Goal: Subscribe to service/newsletter

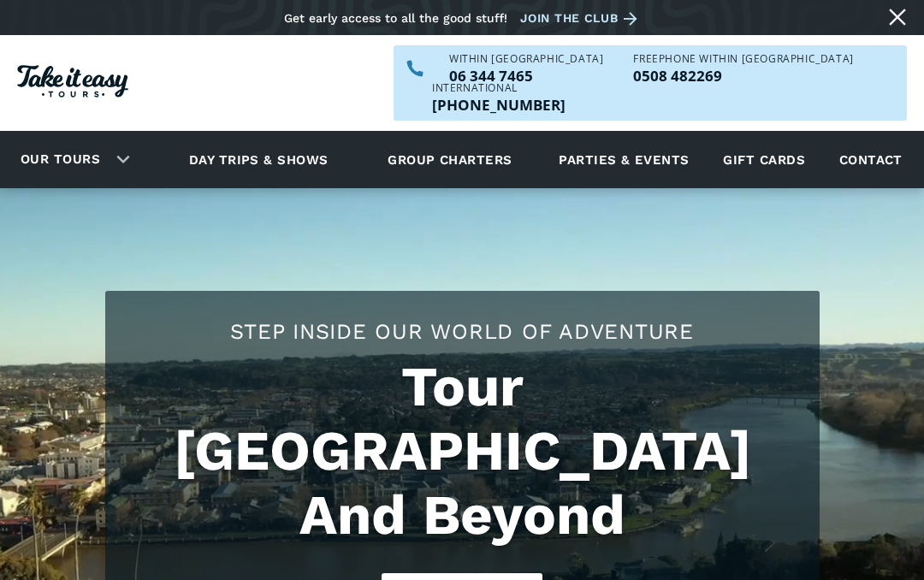
click at [33, 139] on link "Our tours" at bounding box center [60, 159] width 105 height 40
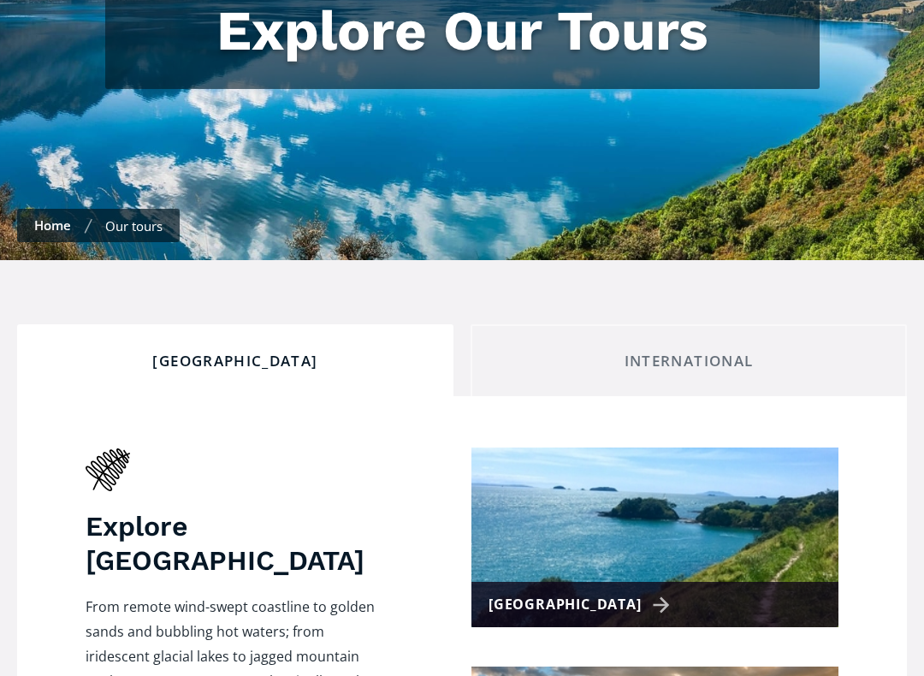
scroll to position [581, 0]
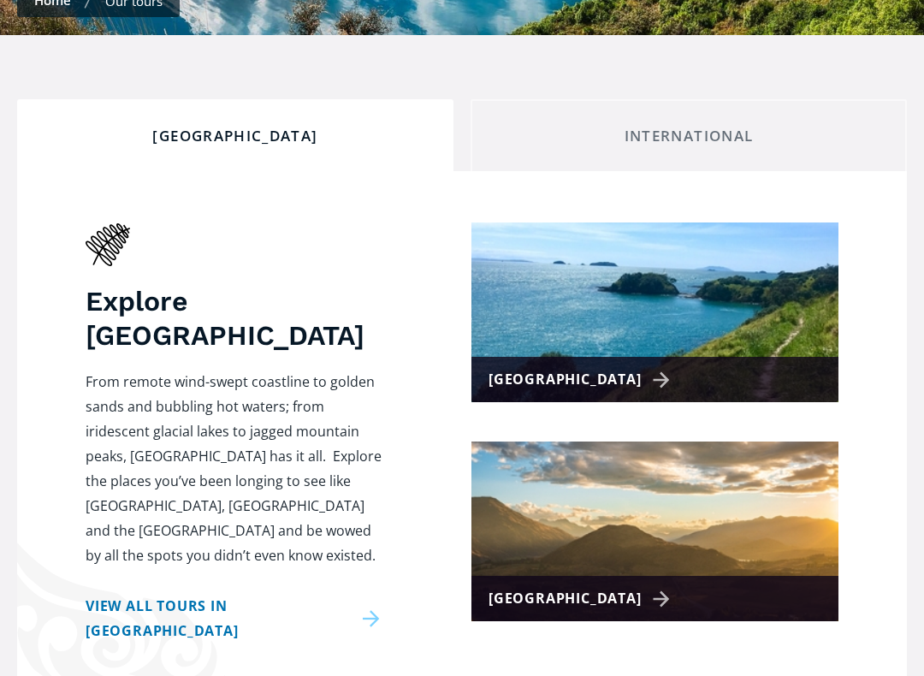
click at [325, 594] on link "View all tours in New Zealand" at bounding box center [236, 619] width 300 height 50
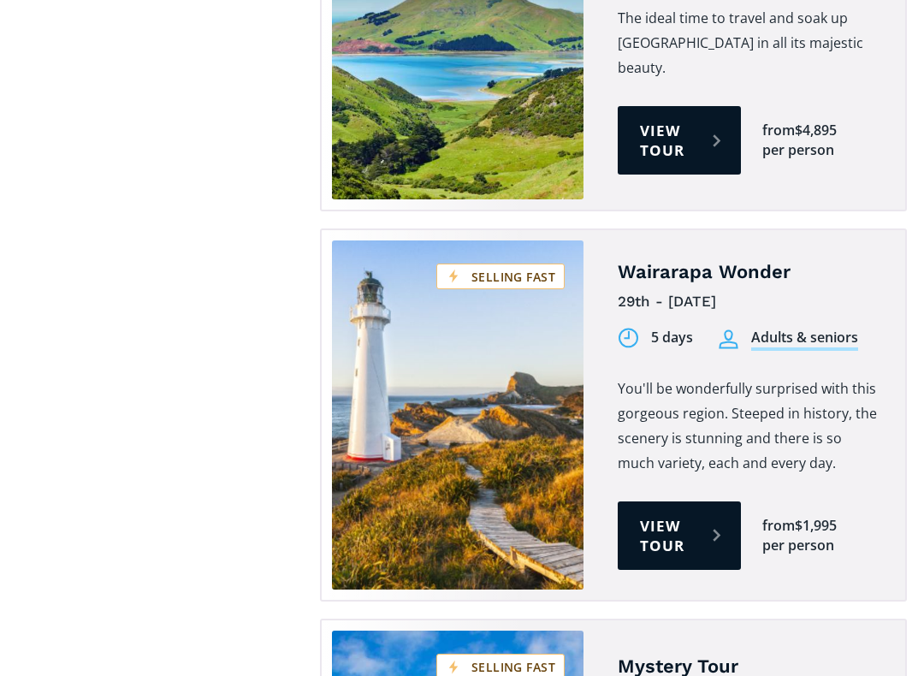
scroll to position [3328, 0]
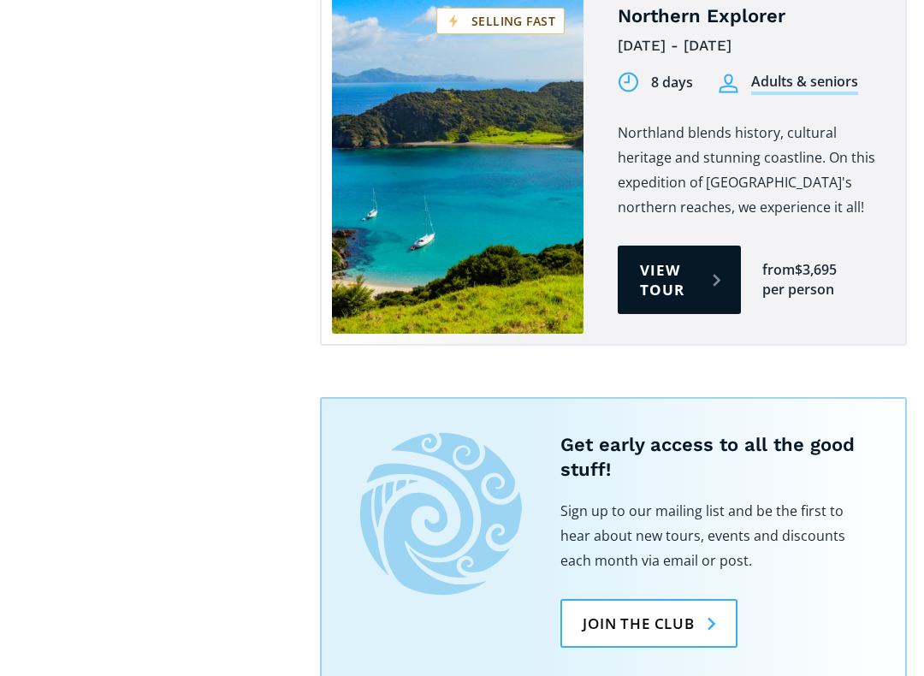
scroll to position [4348, 0]
click at [576, 579] on link "Join the club" at bounding box center [648, 623] width 177 height 49
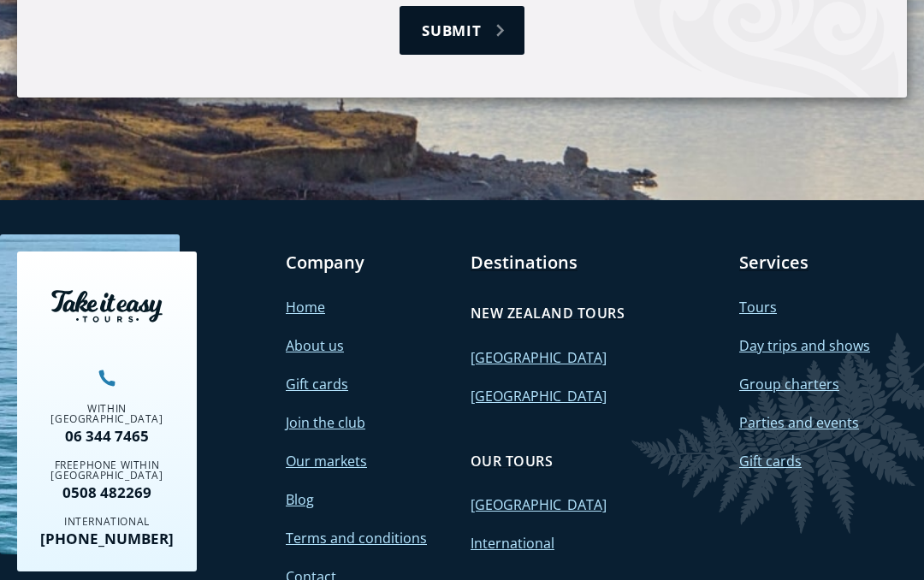
scroll to position [1732, 0]
click at [327, 336] on link "About us" at bounding box center [315, 345] width 58 height 19
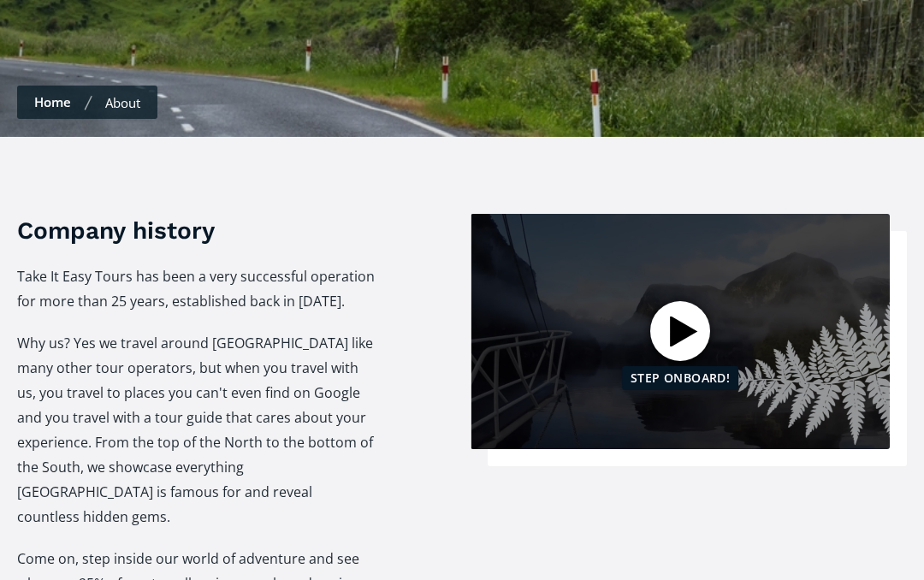
scroll to position [471, 0]
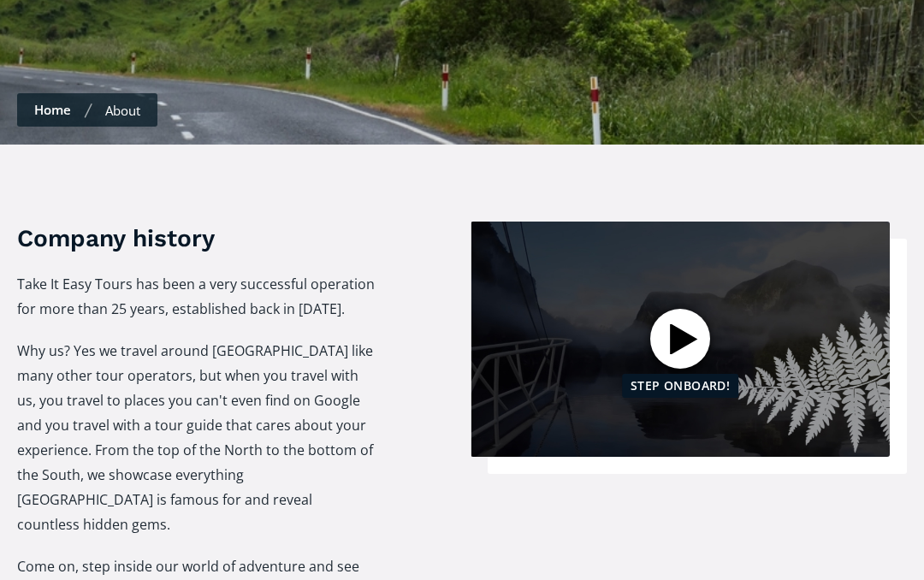
click at [678, 310] on div at bounding box center [680, 339] width 60 height 60
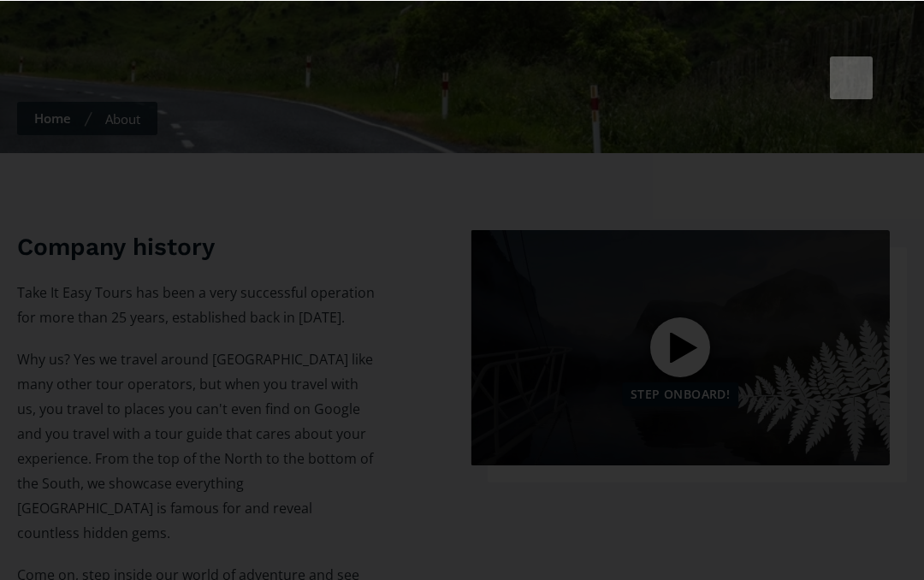
scroll to position [463, 0]
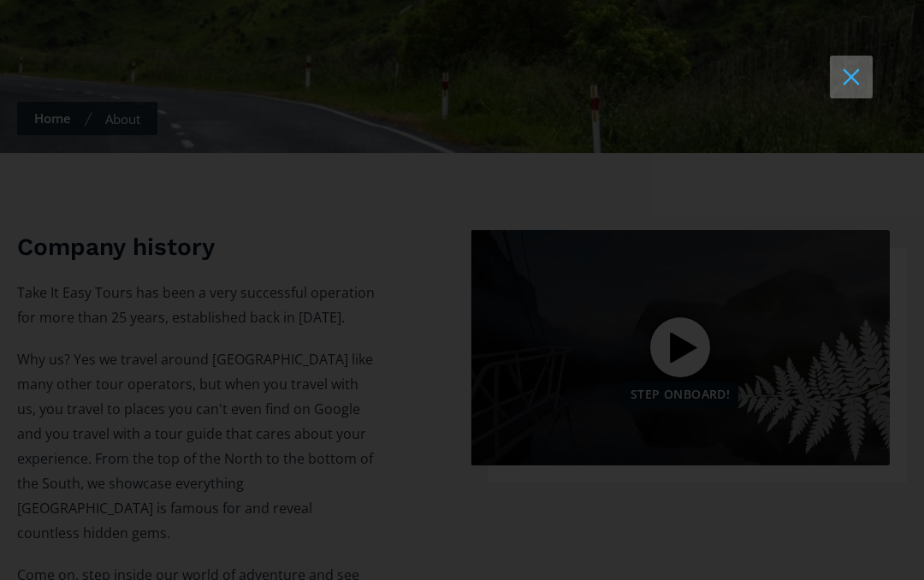
click at [851, 72] on button at bounding box center [851, 77] width 43 height 43
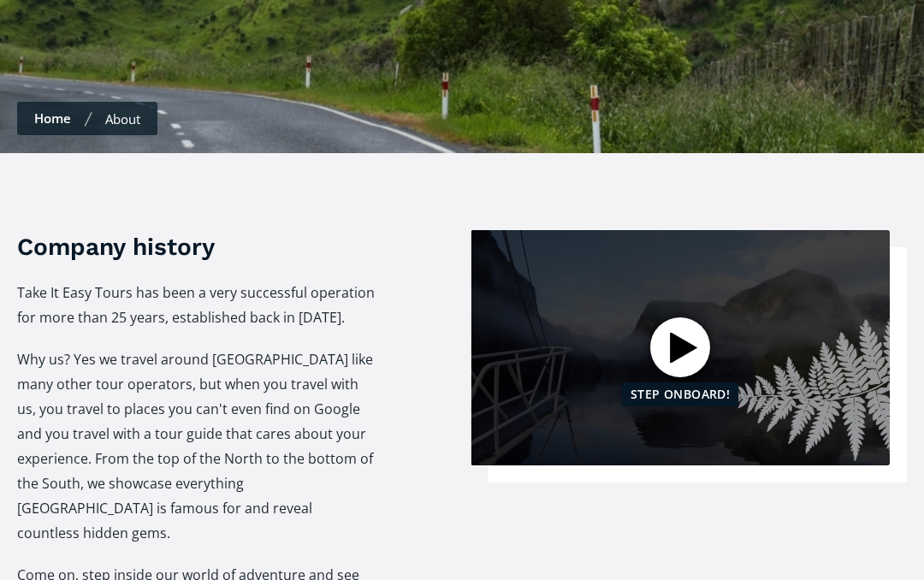
click at [47, 110] on link "Home" at bounding box center [52, 118] width 37 height 17
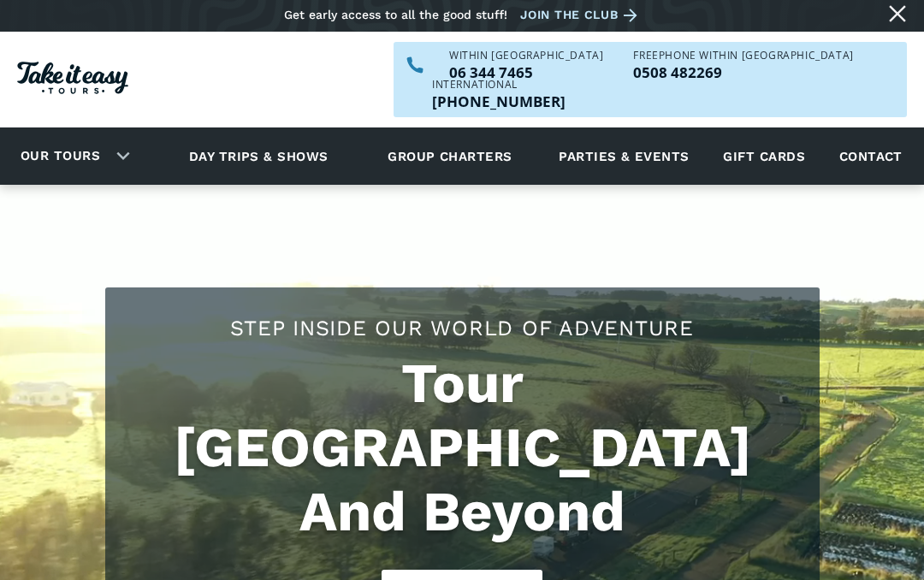
scroll to position [3, 0]
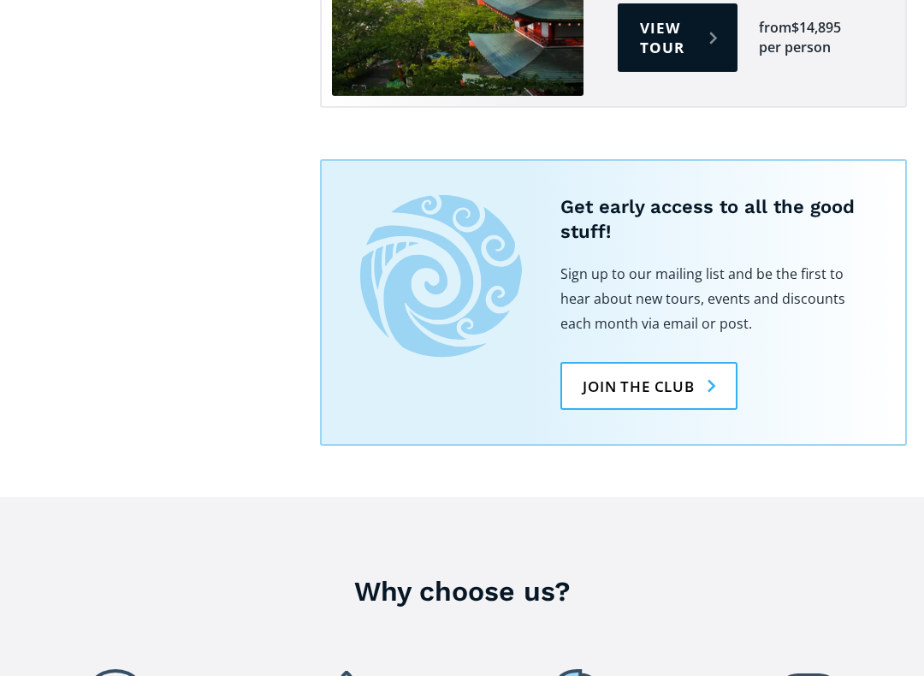
scroll to position [5998, 0]
click at [655, 361] on link "Join the club" at bounding box center [648, 385] width 177 height 49
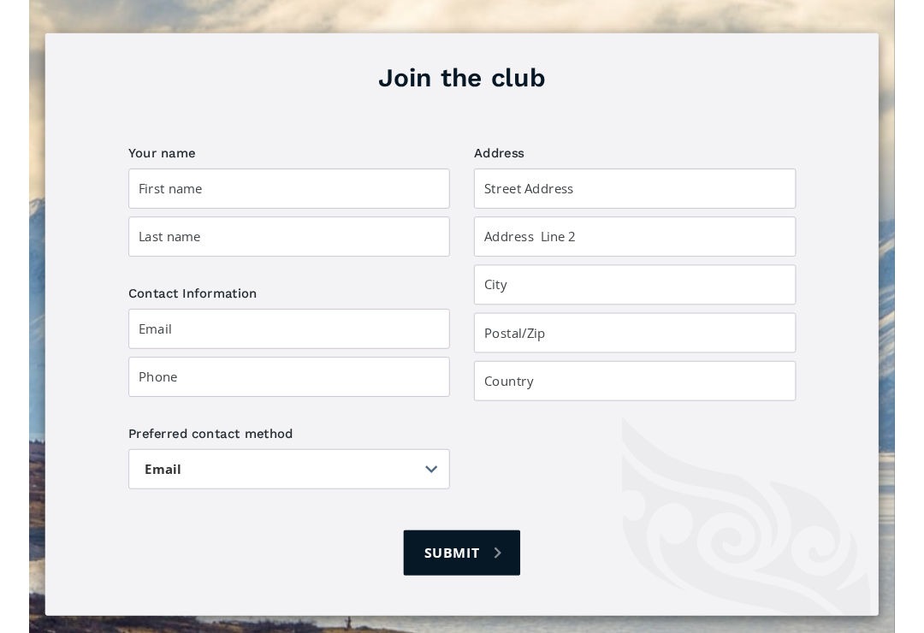
scroll to position [1173, 0]
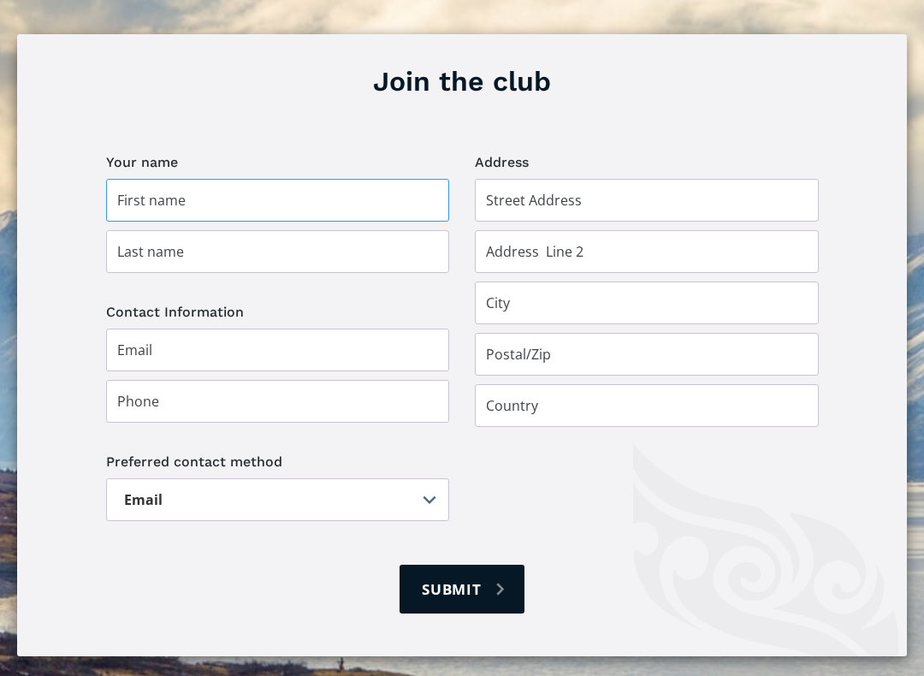
click at [210, 179] on input "Join the club" at bounding box center [278, 200] width 344 height 43
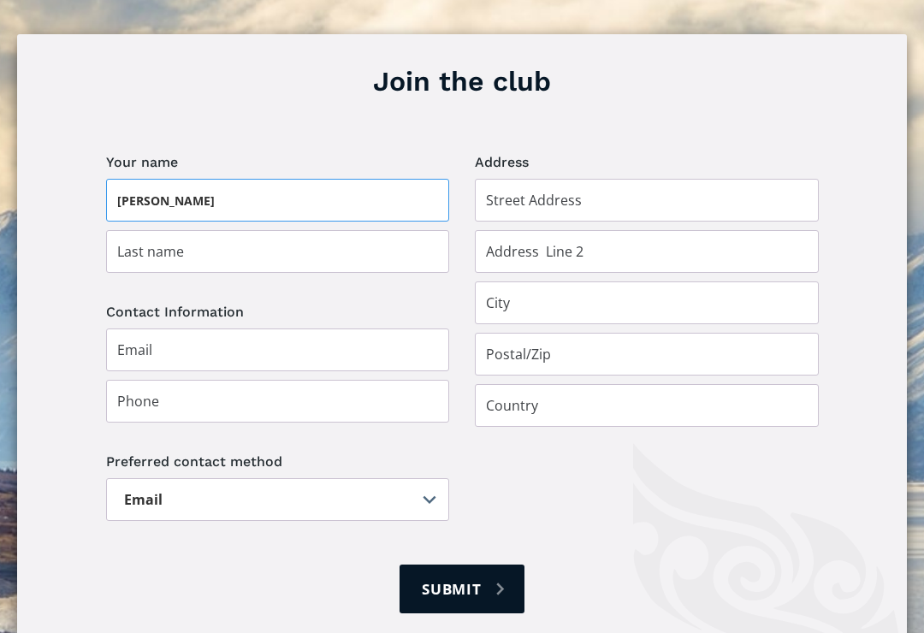
type input "Linda"
click at [223, 230] on input "Join the club" at bounding box center [278, 251] width 344 height 43
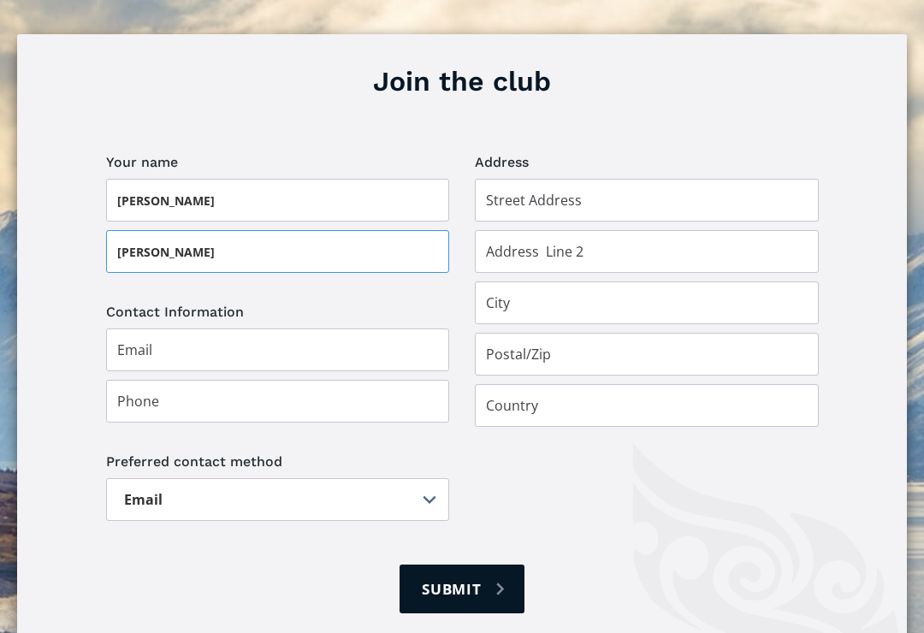
type input "Johnstone"
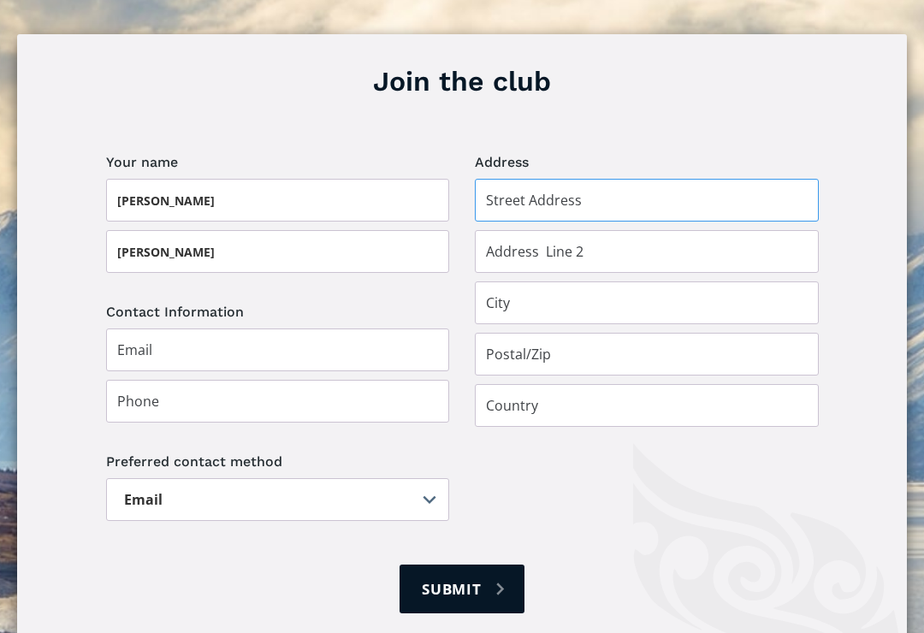
click at [530, 179] on input "Join the club" at bounding box center [647, 200] width 344 height 43
click at [527, 179] on input "Join the club" at bounding box center [647, 200] width 344 height 43
type input "574 Longacre Road"
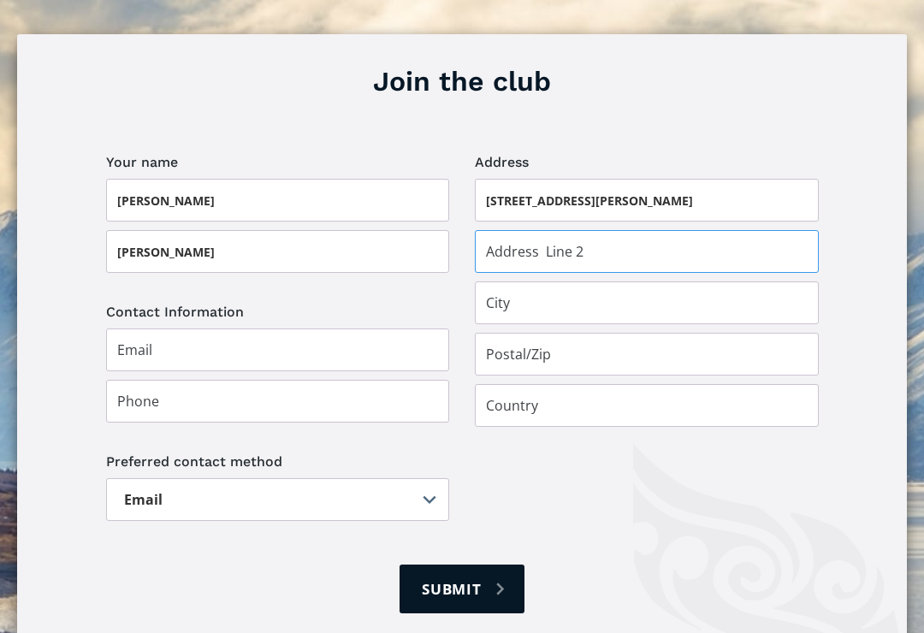
click at [560, 230] on input "Join the club" at bounding box center [647, 251] width 344 height 43
type input "RD12"
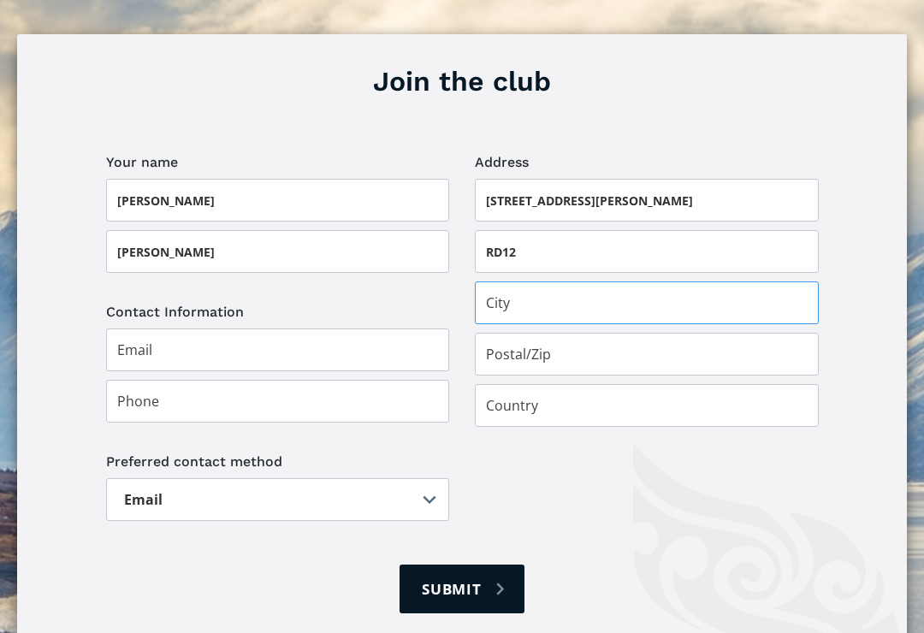
click at [525, 282] on input "Join the club" at bounding box center [647, 303] width 344 height 43
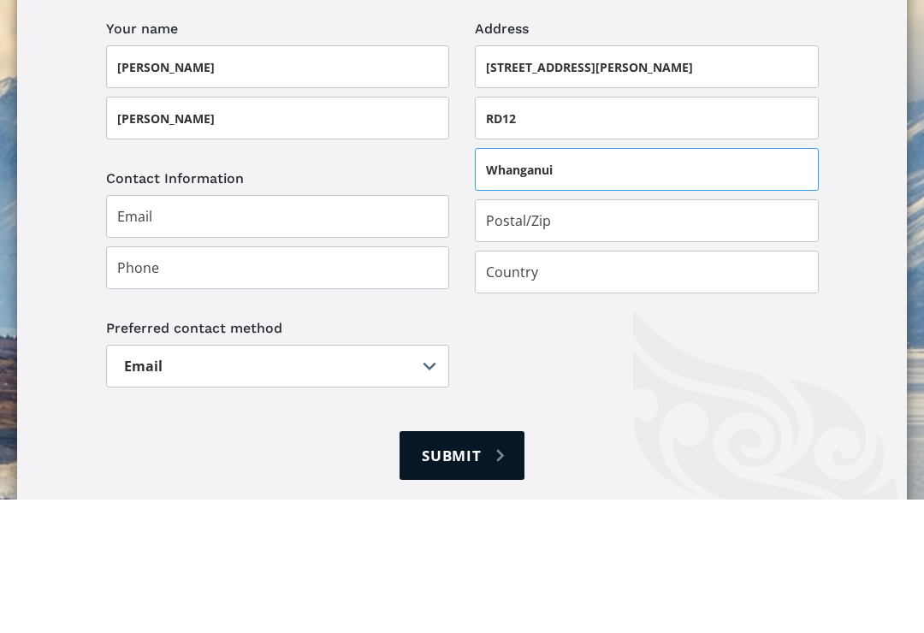
type input "Whanganui"
click at [562, 333] on input "Join the club" at bounding box center [647, 354] width 344 height 43
type input "4582"
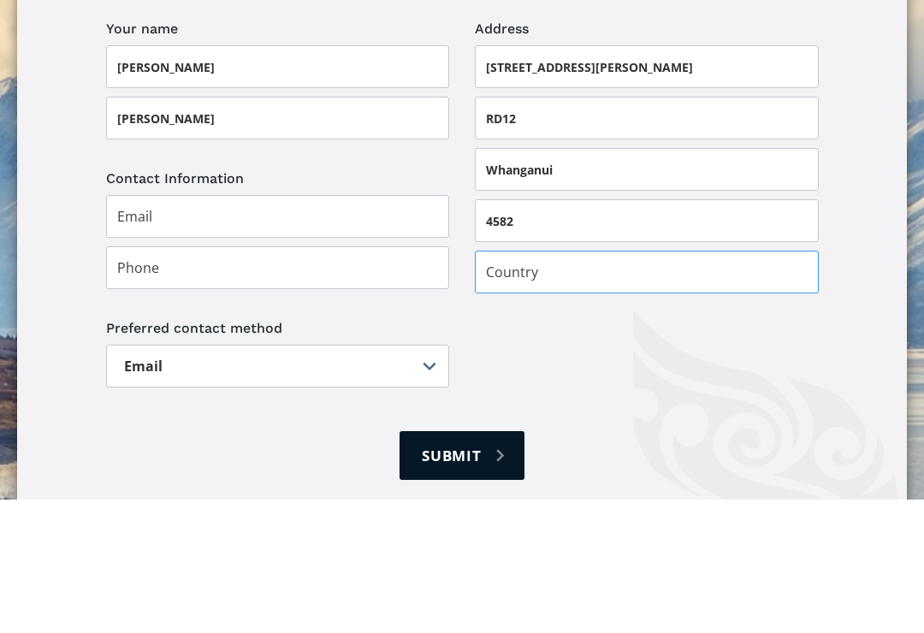
click at [544, 384] on input "Join the club" at bounding box center [647, 405] width 344 height 43
type input "[GEOGRAPHIC_DATA]"
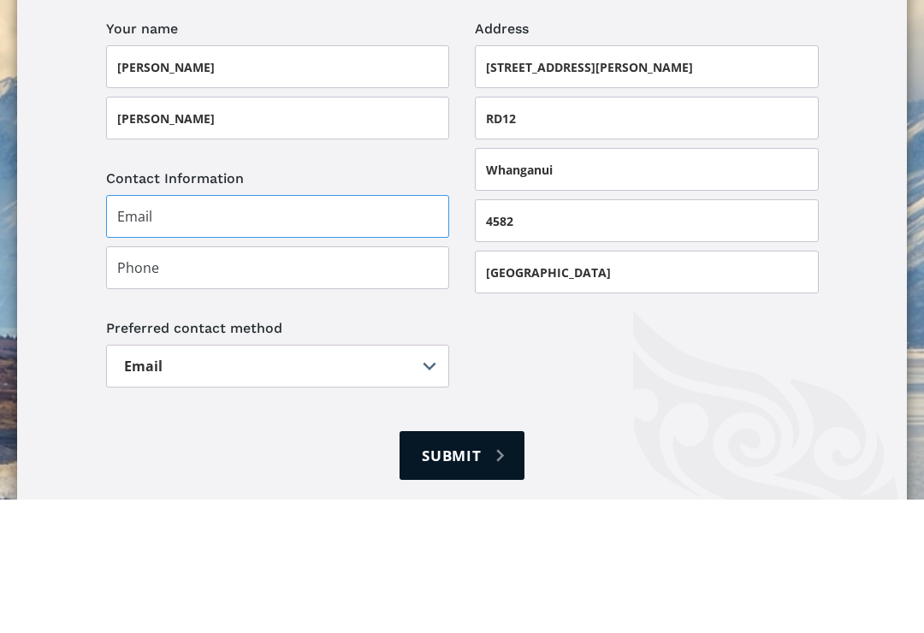
click at [232, 329] on input "Join the club" at bounding box center [278, 350] width 344 height 43
type input "lindajrtlb@gmail.com"
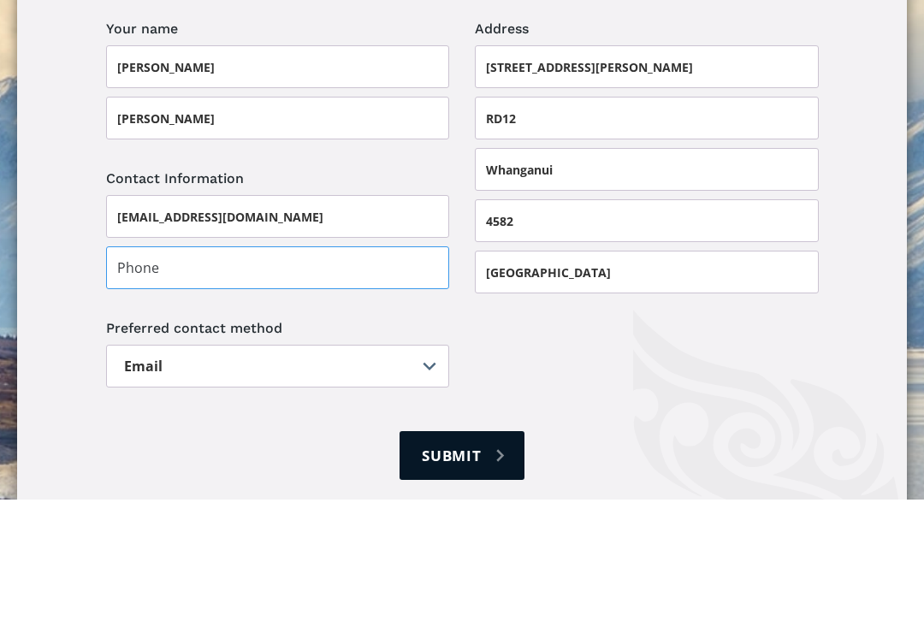
click at [211, 380] on input "Join the club" at bounding box center [278, 401] width 344 height 43
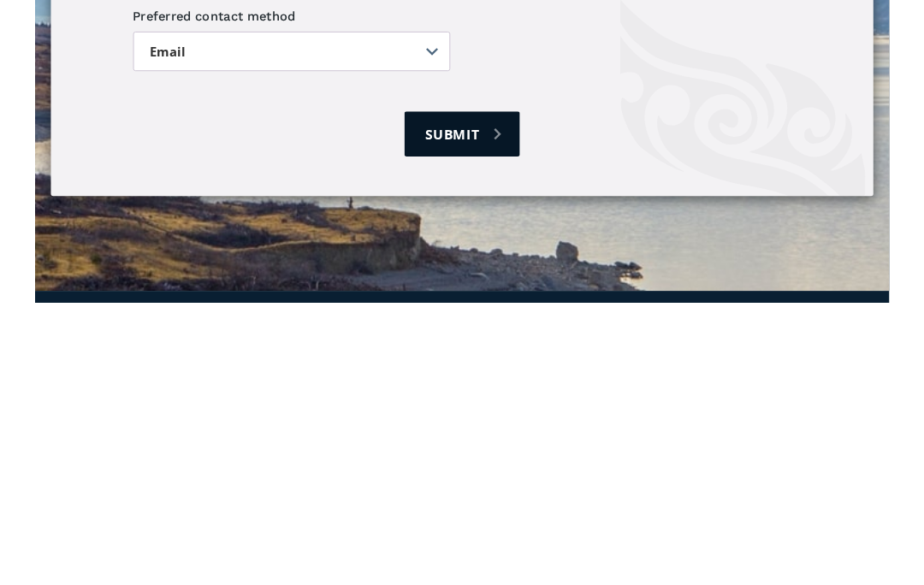
scroll to position [1315, 0]
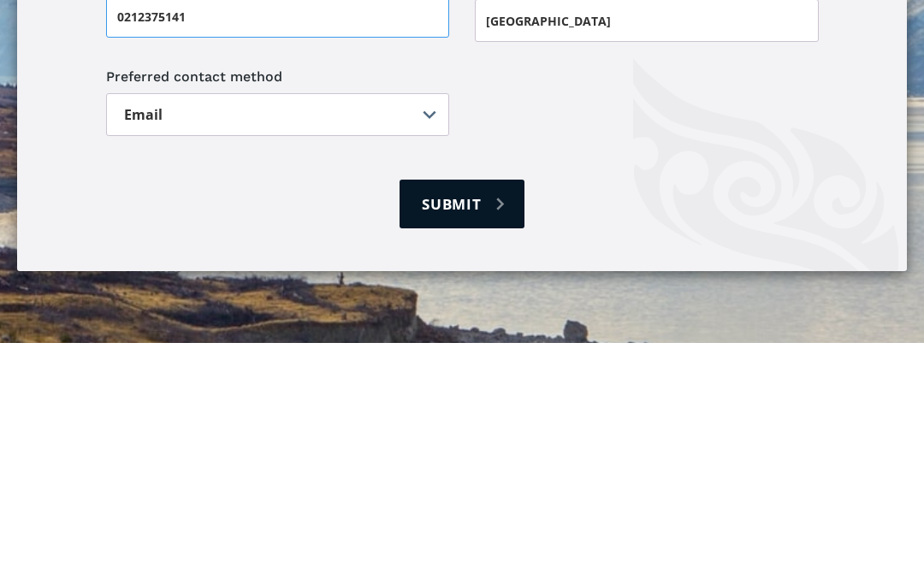
type input "0212375141"
click at [230, 336] on select "Email Post" at bounding box center [278, 357] width 344 height 43
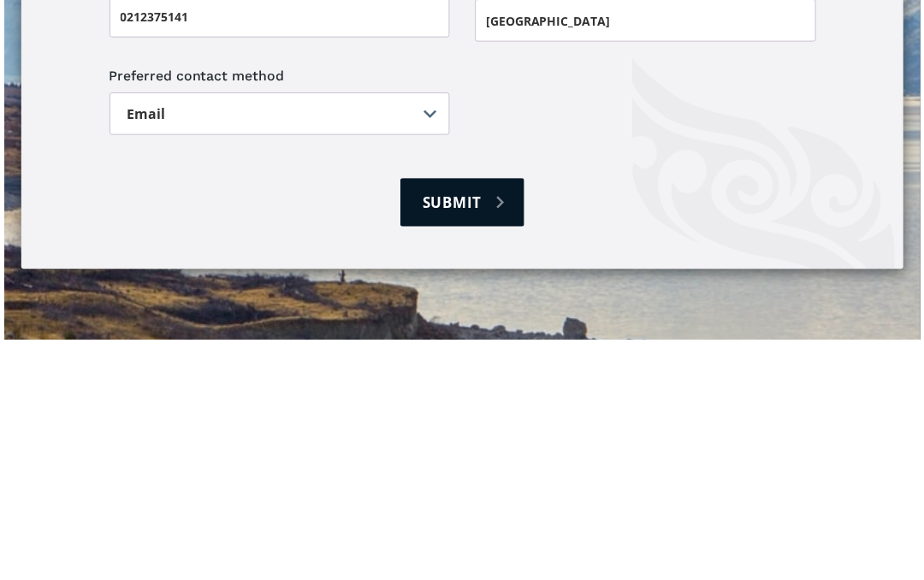
scroll to position [1557, 0]
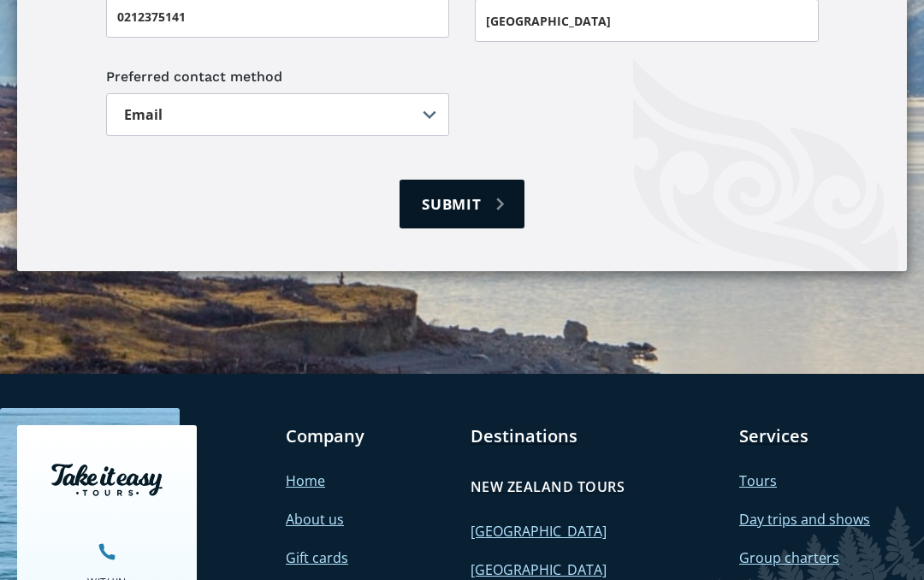
click at [479, 181] on input "Submit" at bounding box center [462, 205] width 125 height 49
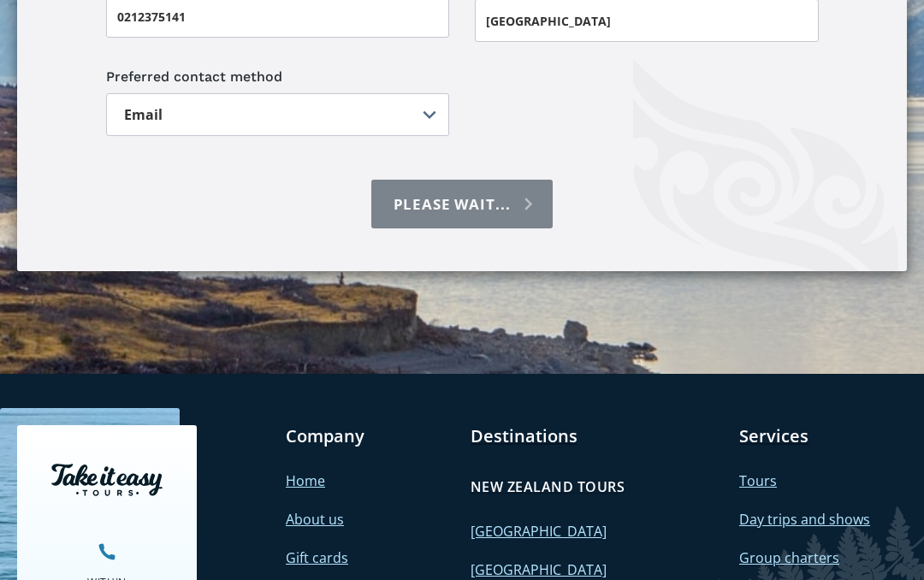
type input "Please wait..."
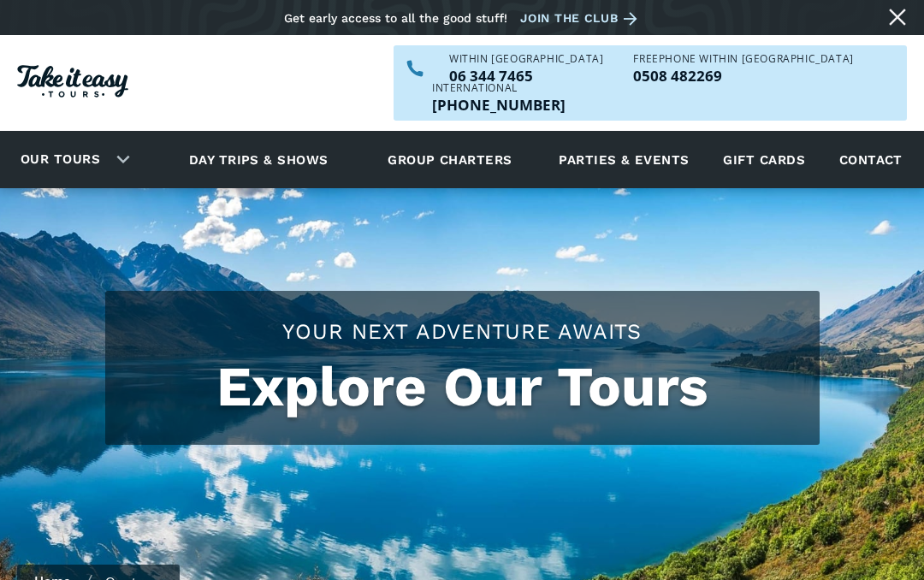
scroll to position [5772, 0]
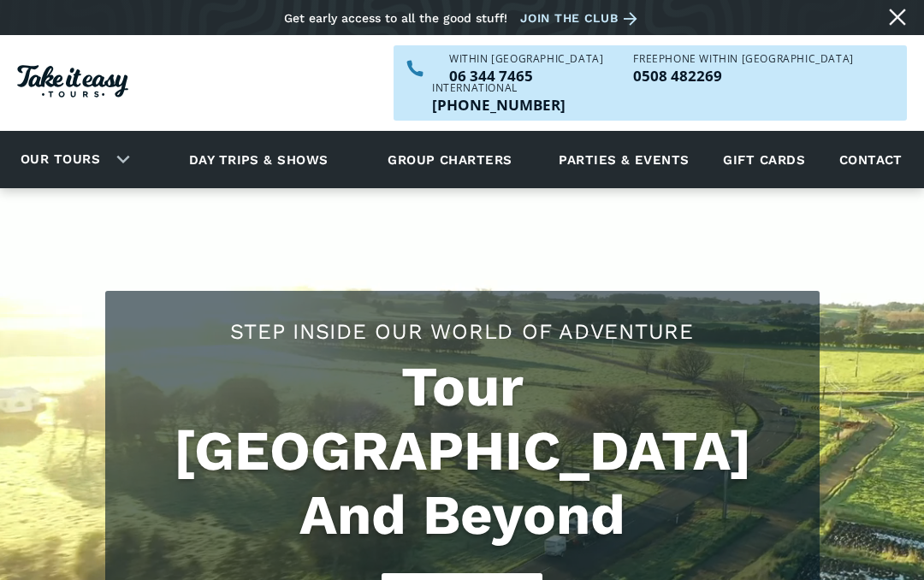
scroll to position [3, 0]
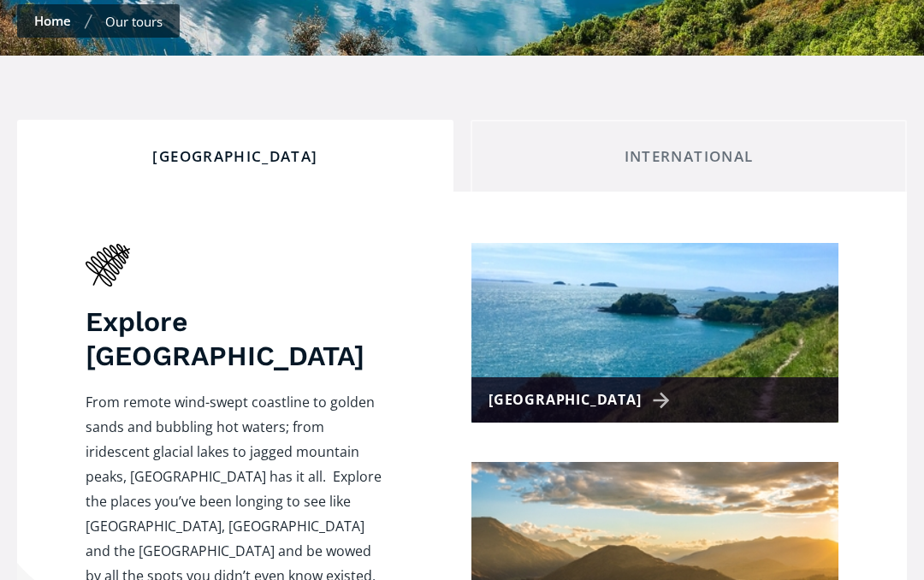
scroll to position [560, 0]
click at [676, 139] on link "International" at bounding box center [689, 156] width 436 height 72
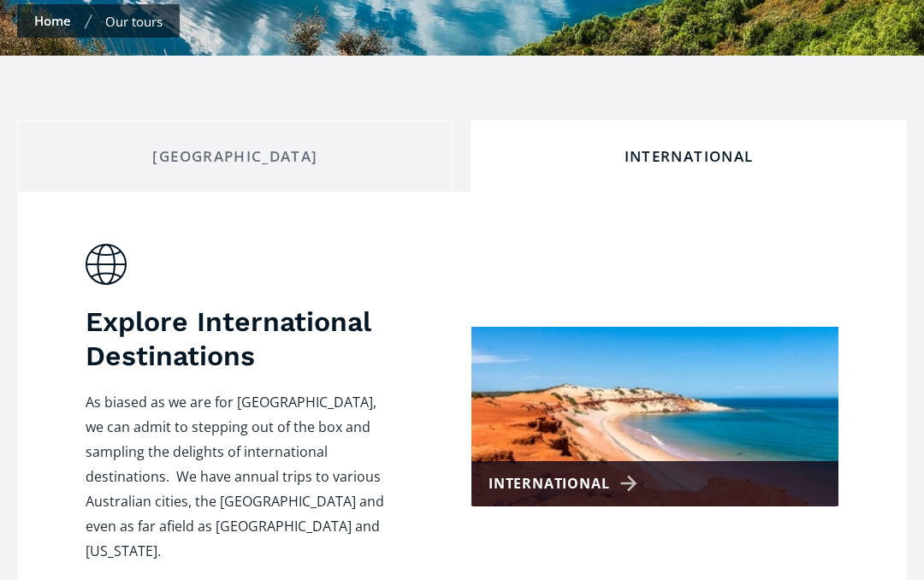
click at [631, 461] on div "International" at bounding box center [654, 483] width 367 height 45
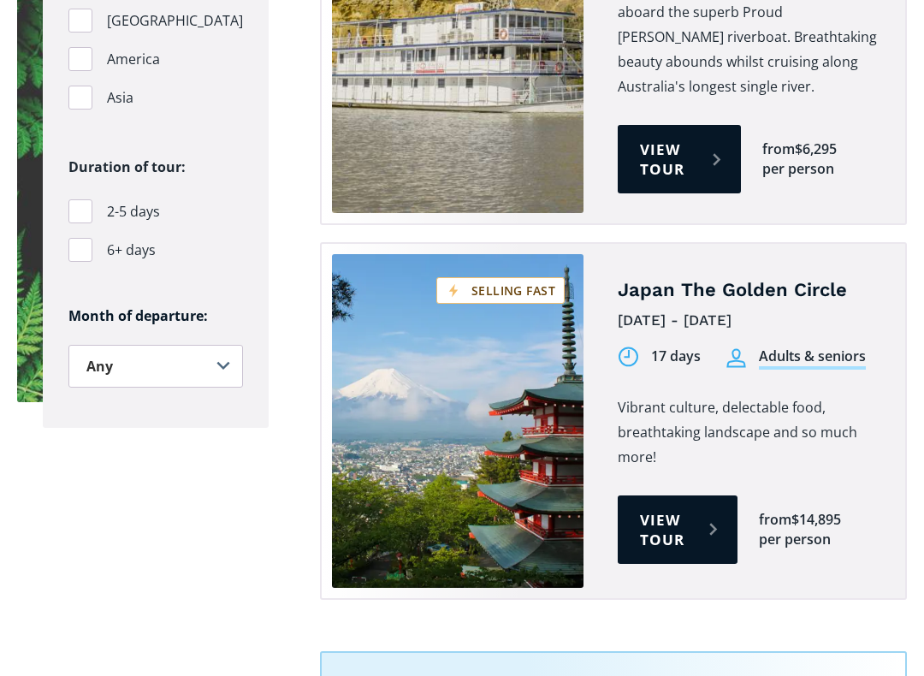
scroll to position [1394, 0]
click at [691, 495] on link "View tour" at bounding box center [678, 529] width 120 height 68
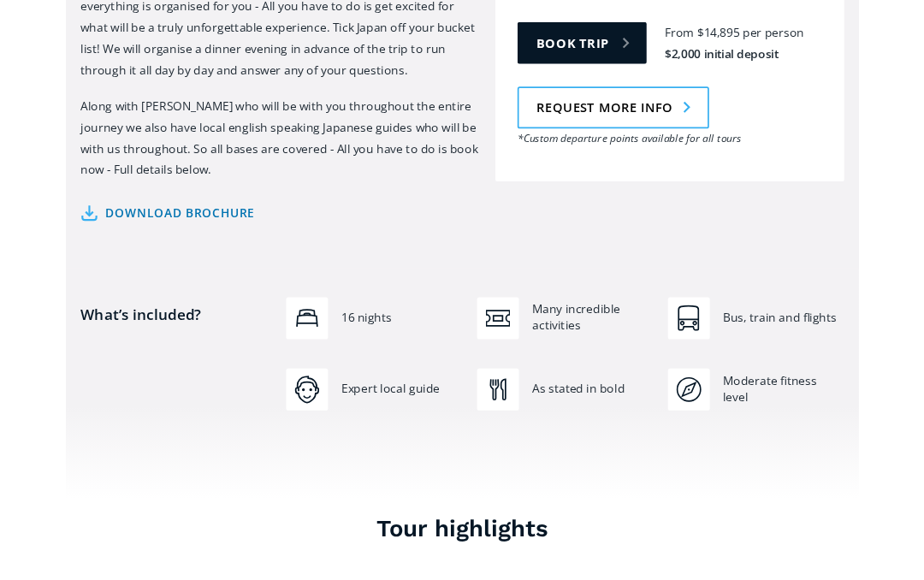
scroll to position [1038, 0]
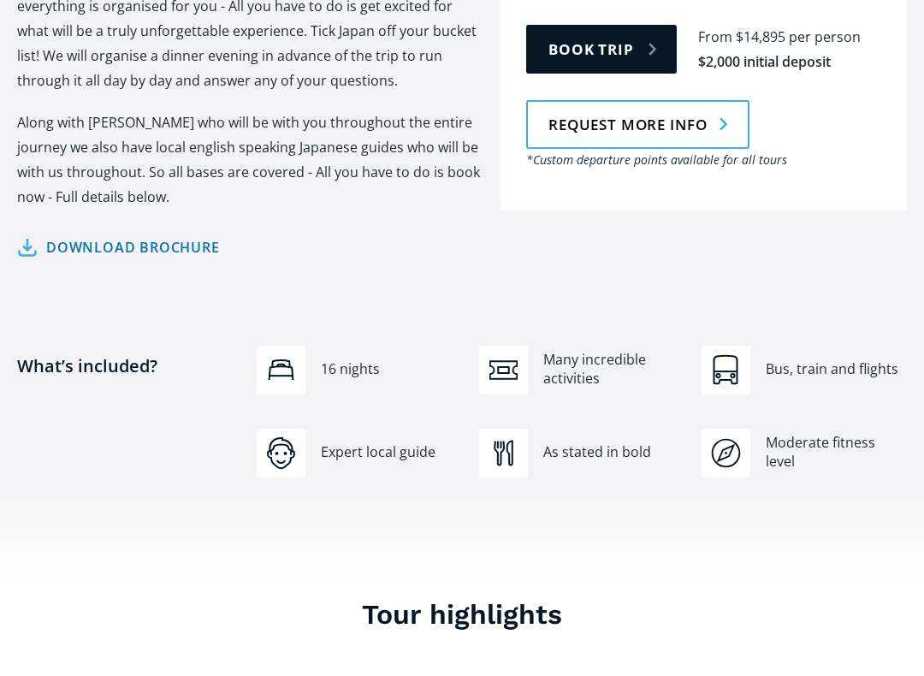
click at [181, 236] on link "Download brochure" at bounding box center [118, 248] width 203 height 25
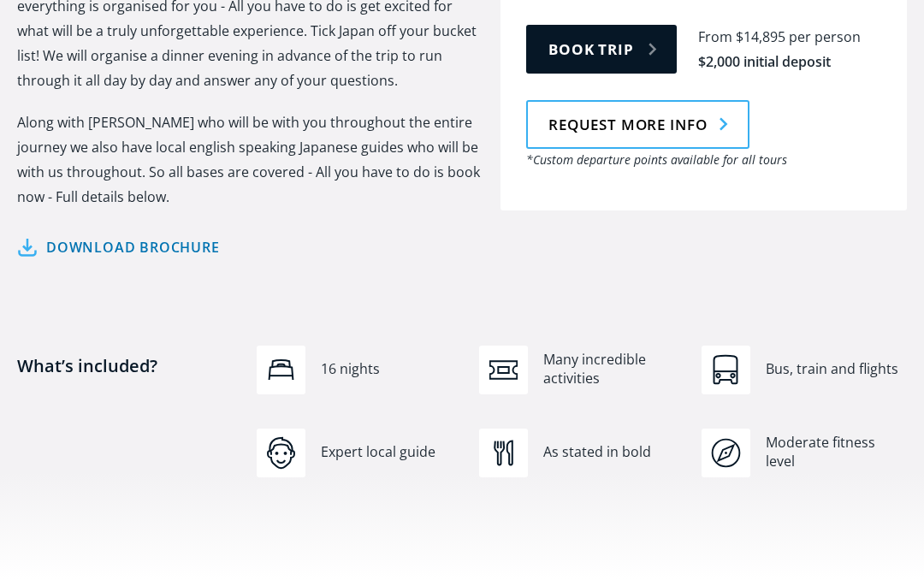
scroll to position [1087, 0]
